Goal: Check status: Check status

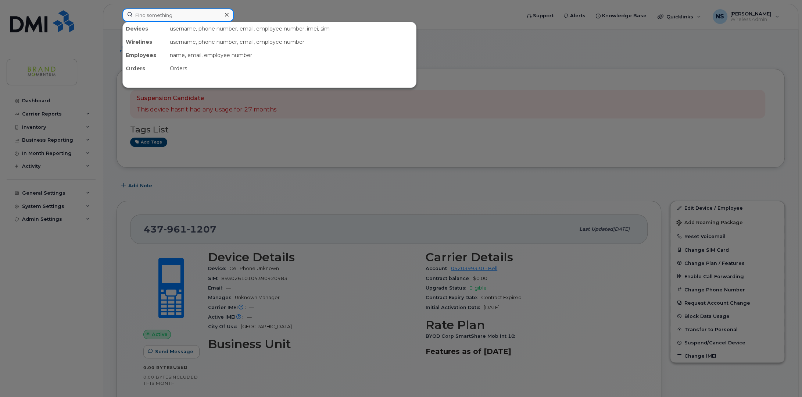
click at [143, 18] on input at bounding box center [177, 14] width 111 height 13
paste input "14379611207"
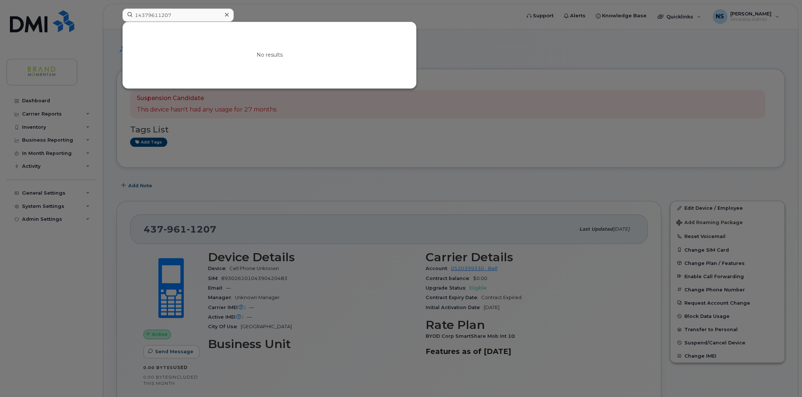
click at [752, 14] on div at bounding box center [401, 198] width 802 height 397
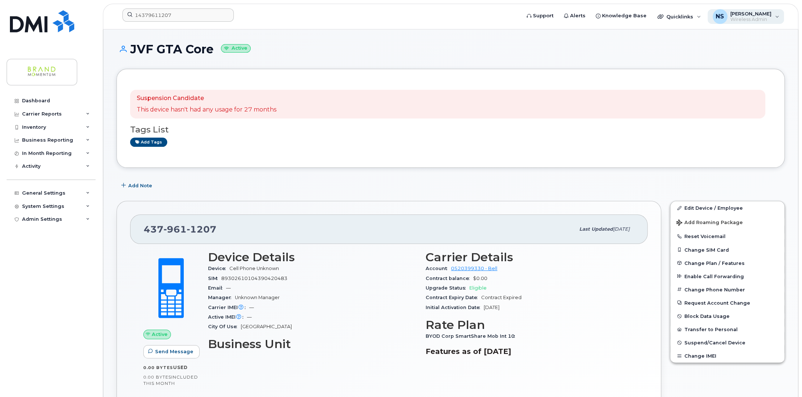
click at [750, 16] on div "[PERSON_NAME] Wireless Admin" at bounding box center [749, 17] width 44 height 12
drag, startPoint x: 488, startPoint y: 47, endPoint x: 429, endPoint y: 33, distance: 59.9
click at [487, 47] on h1 "JVF GTA Core Active" at bounding box center [450, 49] width 668 height 13
click at [137, 14] on input "14379611207" at bounding box center [177, 14] width 111 height 13
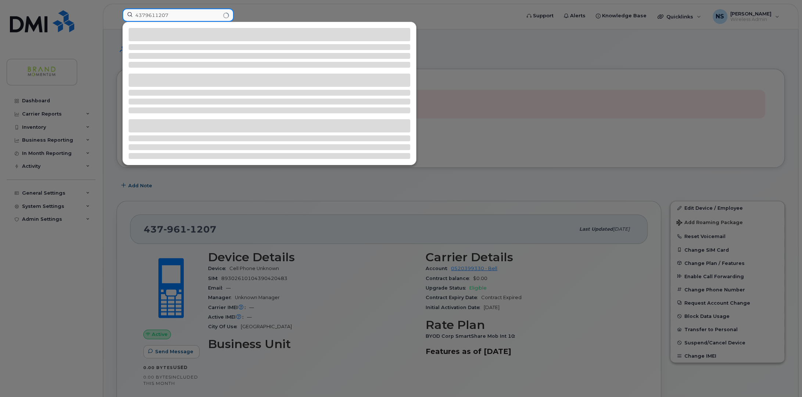
type input "4379611207"
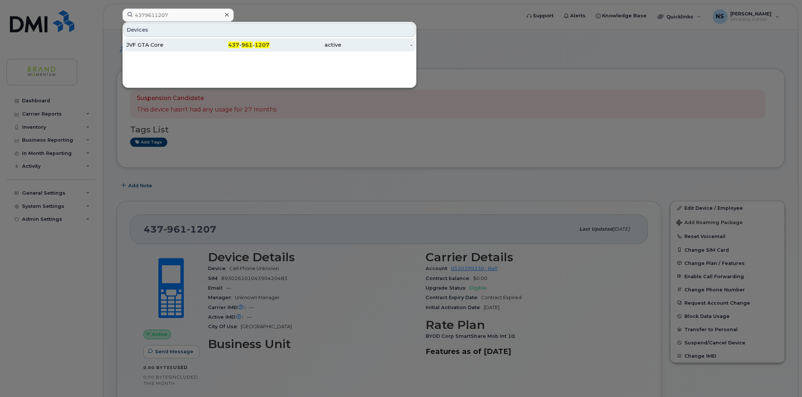
click at [142, 43] on div "JVF GTA Core" at bounding box center [162, 44] width 72 height 7
